Goal: Find contact information: Find contact information

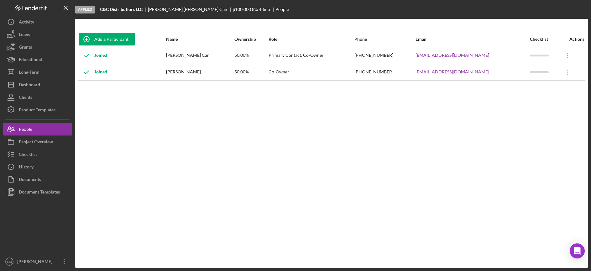
click at [418, 101] on div "Add a Participant Name Ownership Role Phone Email Checklist Actions Joined [PER…" at bounding box center [331, 143] width 513 height 224
click at [36, 83] on div "Dashboard" at bounding box center [29, 85] width 21 height 14
click at [59, 83] on button "Icon/Dashboard Dashboard" at bounding box center [37, 84] width 69 height 13
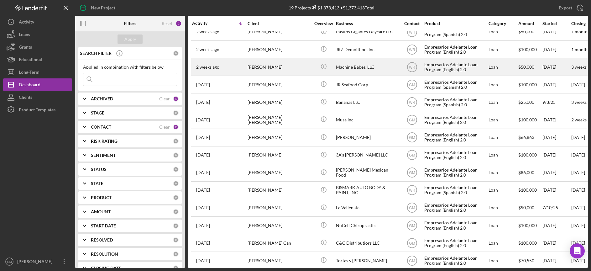
scroll to position [101, 0]
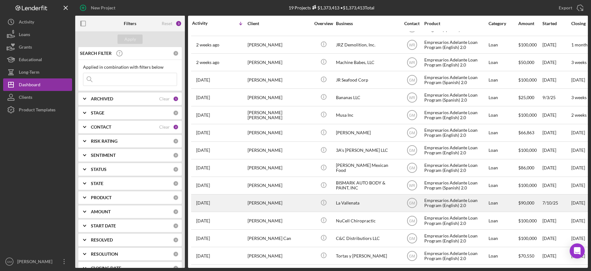
click at [349, 201] on div "La Vallenata" at bounding box center [367, 203] width 63 height 17
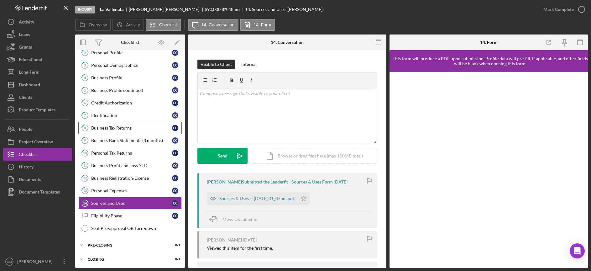
scroll to position [33, 0]
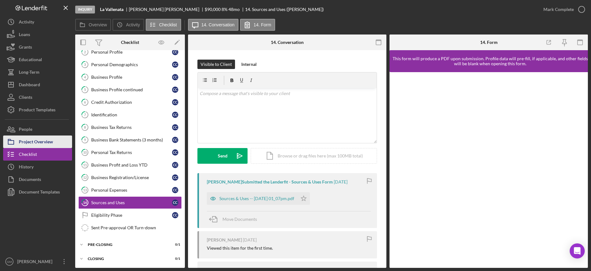
click at [53, 141] on div "Project Overview" at bounding box center [36, 142] width 34 height 14
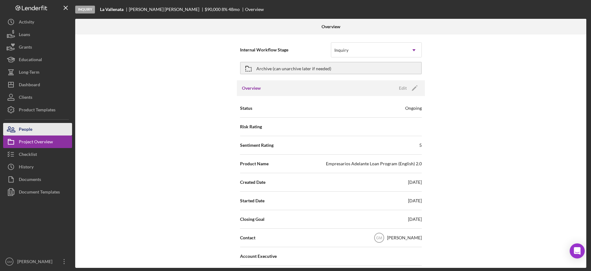
click at [38, 130] on button "People" at bounding box center [37, 129] width 69 height 13
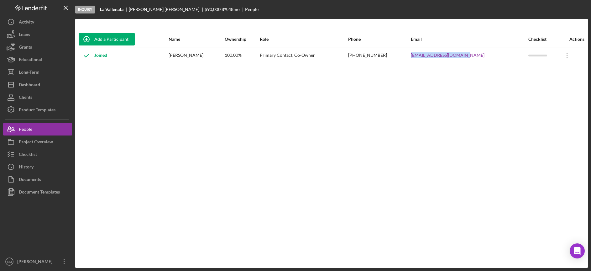
drag, startPoint x: 493, startPoint y: 55, endPoint x: 441, endPoint y: 57, distance: 51.8
click at [441, 57] on tr "Joined [PERSON_NAME] 100.00% Primary Contact, Co-Owner [PHONE_NUMBER] [EMAIL_AD…" at bounding box center [331, 55] width 507 height 17
copy tr "[EMAIL_ADDRESS][DOMAIN_NAME]"
drag, startPoint x: 421, startPoint y: 55, endPoint x: 389, endPoint y: 56, distance: 32.6
click at [388, 56] on td "[PHONE_NUMBER]" at bounding box center [379, 55] width 63 height 17
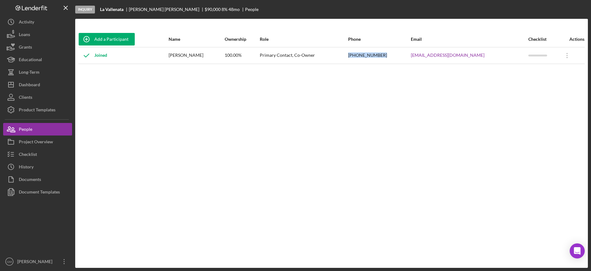
copy div "[PHONE_NUMBER]"
drag, startPoint x: 221, startPoint y: 54, endPoint x: 174, endPoint y: 56, distance: 46.8
click at [175, 56] on tr "Joined [PERSON_NAME] 100.00% Primary Contact, Co-Owner [PHONE_NUMBER] [EMAIL_AD…" at bounding box center [331, 55] width 507 height 17
copy tr "Joined [PERSON_NAME]"
click at [208, 77] on div "Add a Participant Name Ownership Role Phone Email Checklist Actions Joined [PER…" at bounding box center [331, 143] width 513 height 224
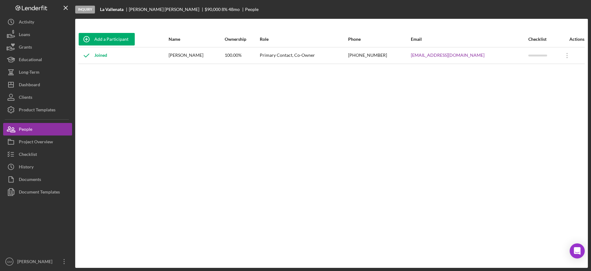
drag, startPoint x: 222, startPoint y: 54, endPoint x: 177, endPoint y: 57, distance: 45.5
click at [177, 57] on div "[PERSON_NAME]" at bounding box center [197, 56] width 56 height 16
copy div "[PERSON_NAME]"
